Goal: Browse casually

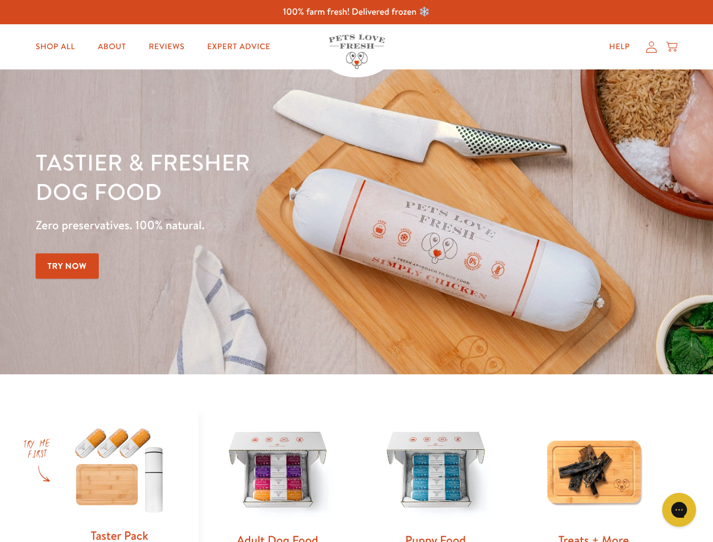
click at [356, 271] on div "Tastier & fresher dog food Zero preservatives. 100% natural. Try Now" at bounding box center [250, 221] width 428 height 149
click at [679, 510] on icon "Open gorgias live chat" at bounding box center [679, 509] width 11 height 11
